Goal: Task Accomplishment & Management: Manage account settings

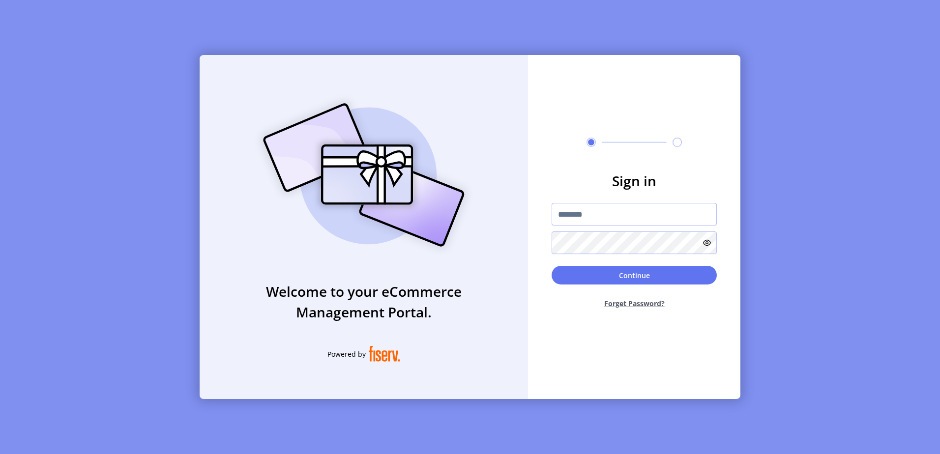
click at [613, 216] on input "text" at bounding box center [633, 214] width 165 height 23
type input "*********"
click at [551, 266] on button "Continue" at bounding box center [633, 275] width 165 height 19
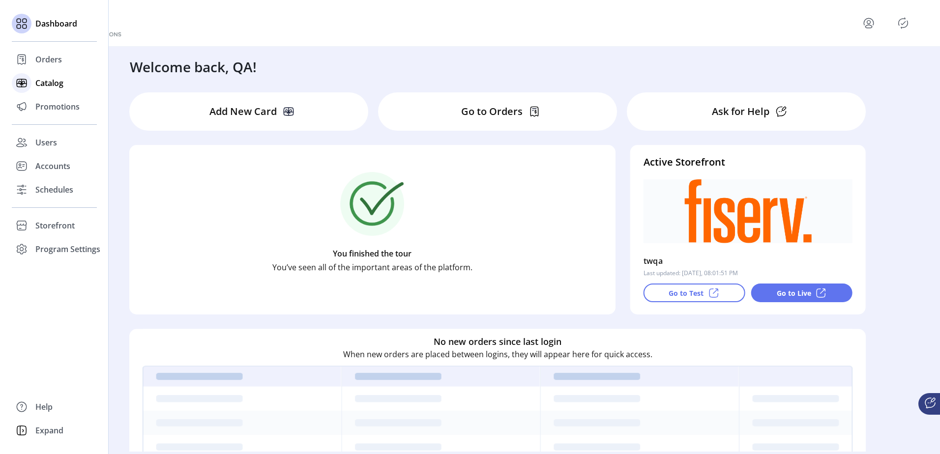
click at [38, 84] on span "Catalog" at bounding box center [49, 83] width 28 height 12
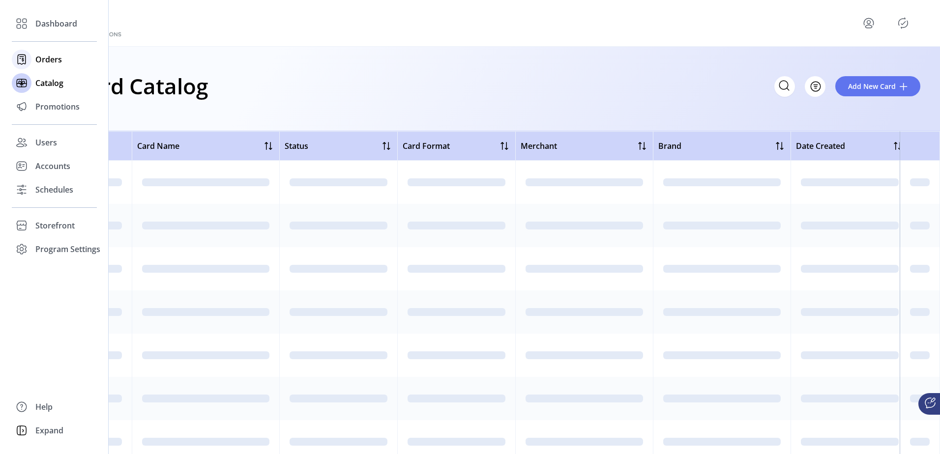
click at [39, 58] on span "Orders" at bounding box center [48, 60] width 27 height 12
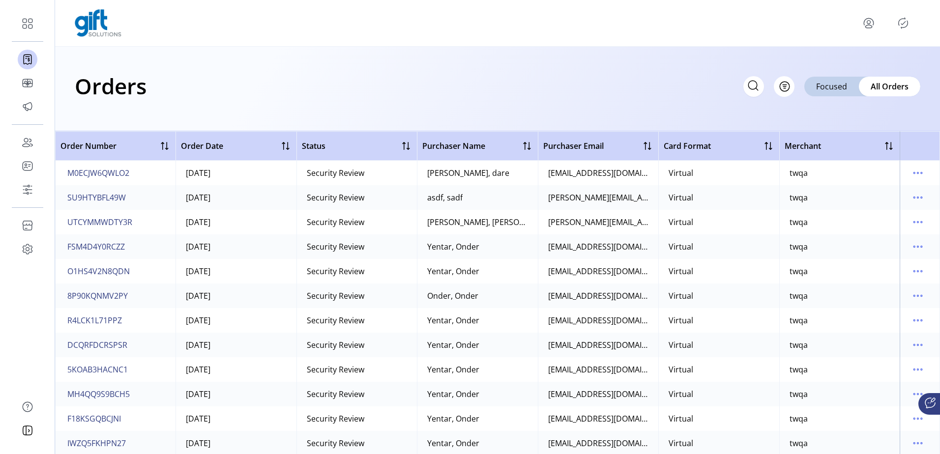
click at [506, 96] on div "Orders Filter Focused All Orders" at bounding box center [497, 86] width 845 height 34
click at [916, 176] on icon "menu" at bounding box center [918, 173] width 16 height 16
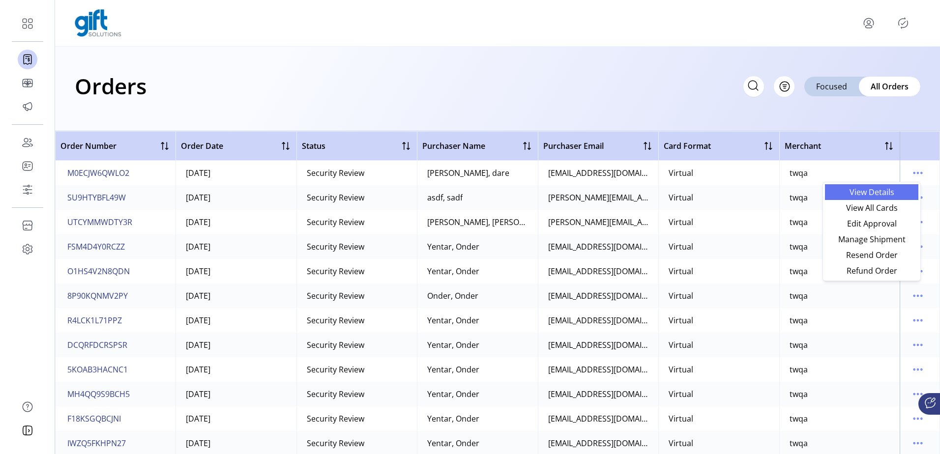
click at [887, 193] on span "View Details" at bounding box center [872, 192] width 82 height 8
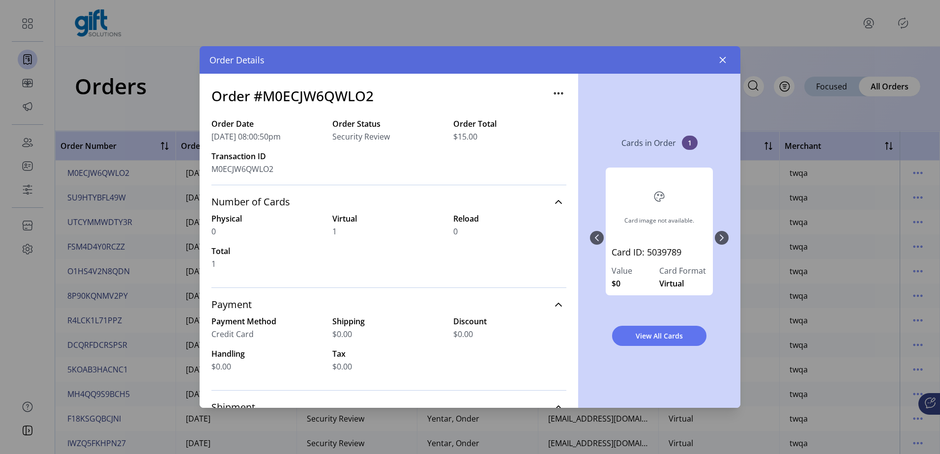
click at [259, 171] on span "M0ECJW6QWLO2" at bounding box center [242, 169] width 62 height 12
click at [719, 57] on icon "button" at bounding box center [723, 60] width 8 height 8
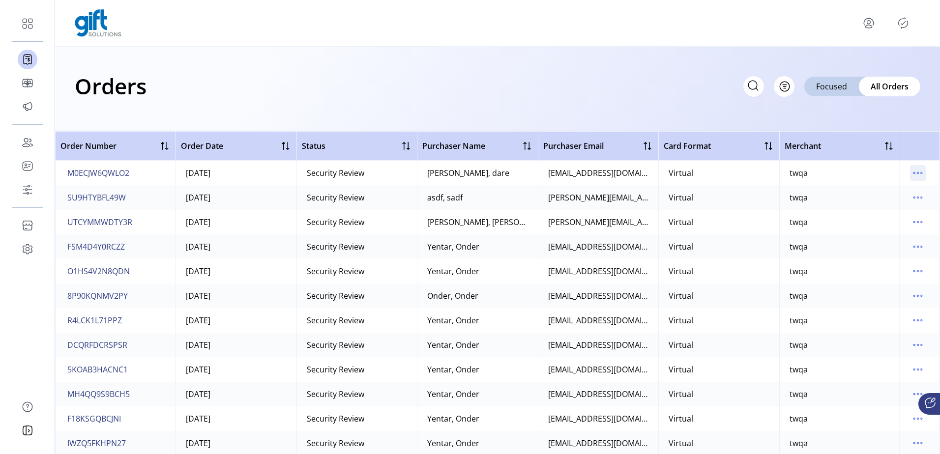
click at [911, 171] on icon "menu" at bounding box center [918, 173] width 16 height 16
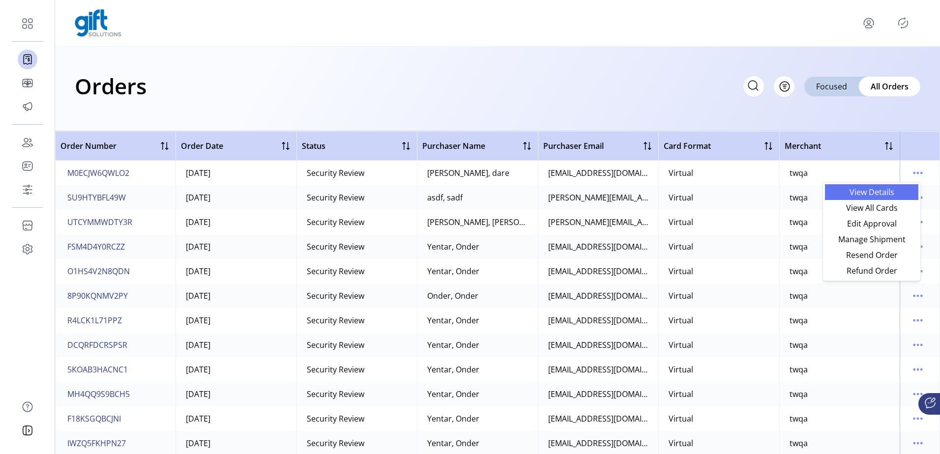
click at [875, 196] on span "View Details" at bounding box center [872, 192] width 82 height 8
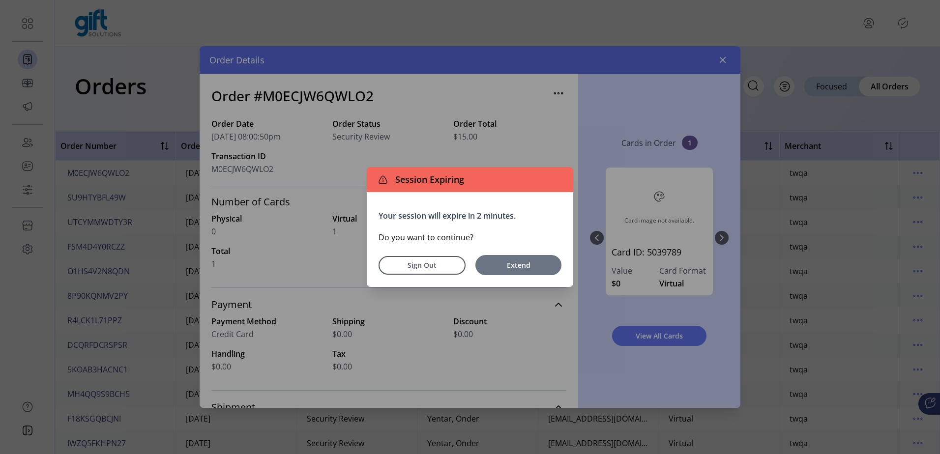
click at [496, 259] on button "Extend" at bounding box center [518, 265] width 86 height 20
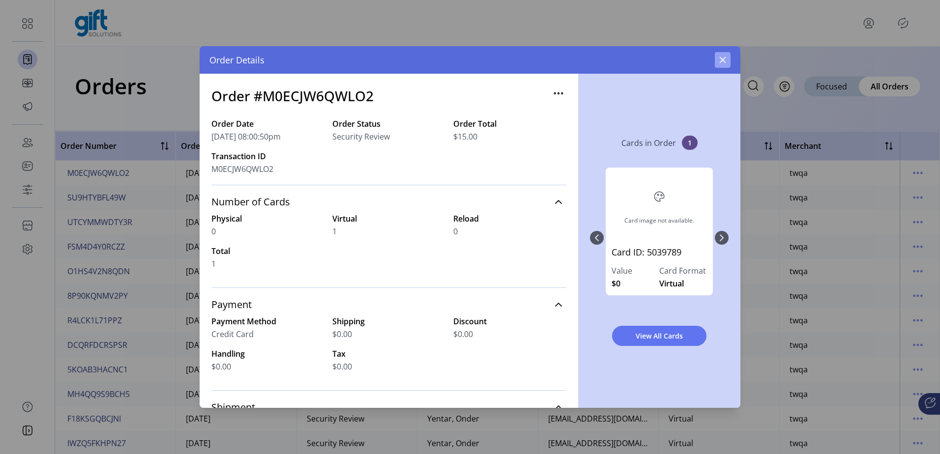
click at [723, 58] on icon "button" at bounding box center [723, 60] width 8 height 8
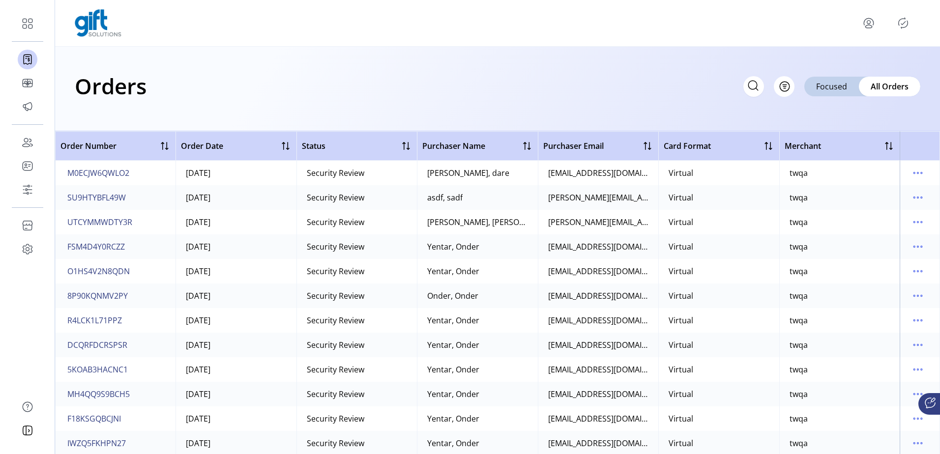
click at [752, 40] on div at bounding box center [497, 23] width 885 height 47
click at [916, 174] on icon "menu" at bounding box center [918, 173] width 16 height 16
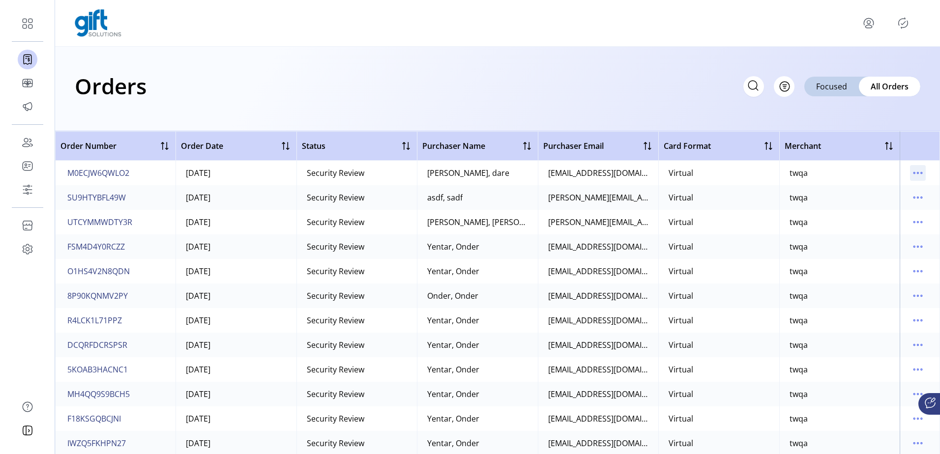
click at [910, 176] on icon "menu" at bounding box center [918, 173] width 16 height 16
